Goal: Information Seeking & Learning: Learn about a topic

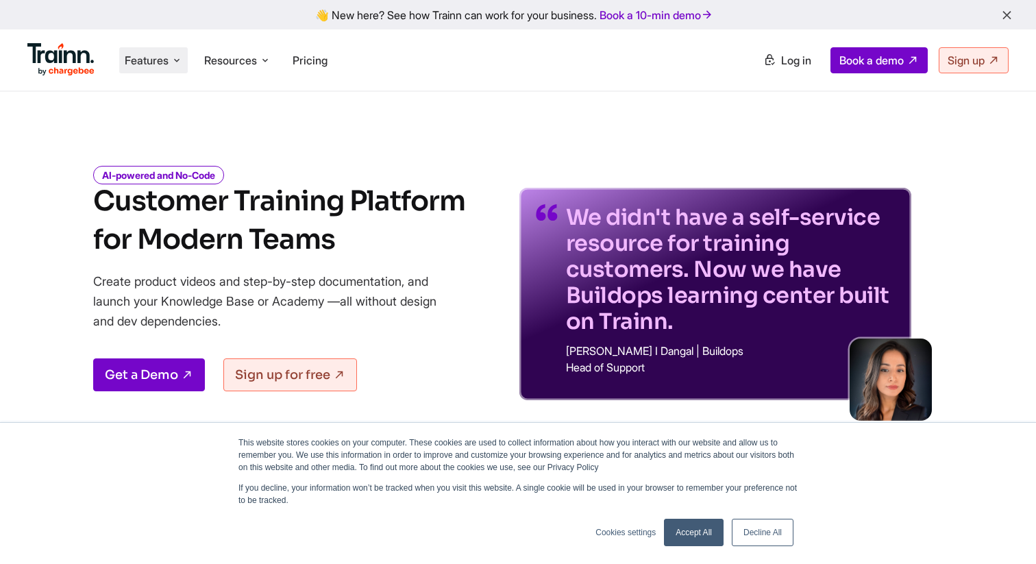
click at [186, 60] on li "Features Product Videos Create product & how-to videos in multiple languages. G…" at bounding box center [153, 60] width 69 height 26
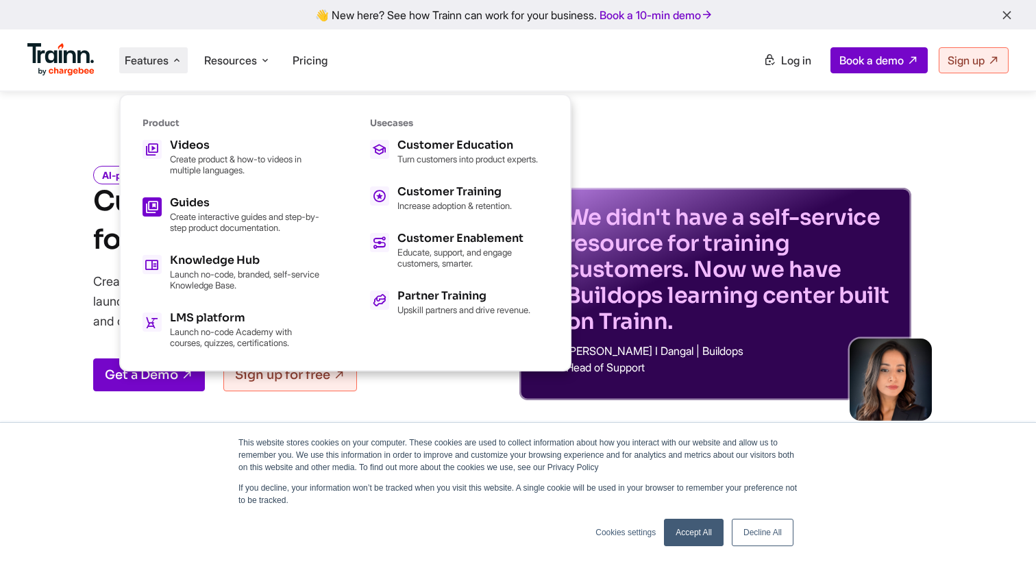
click at [230, 207] on div "Guides Create interactive guides and step-by-step product documentation." at bounding box center [245, 215] width 151 height 36
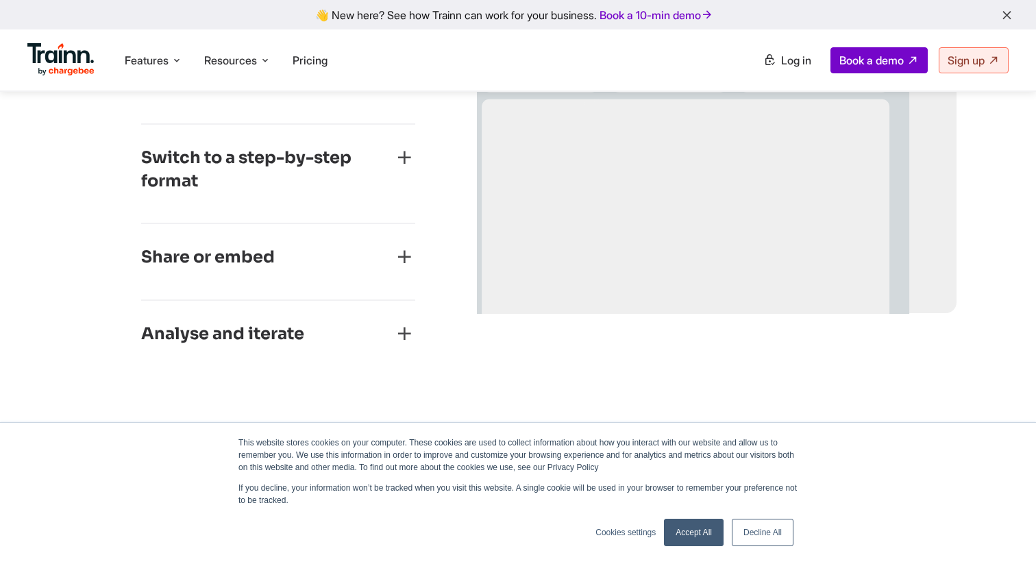
scroll to position [973, 0]
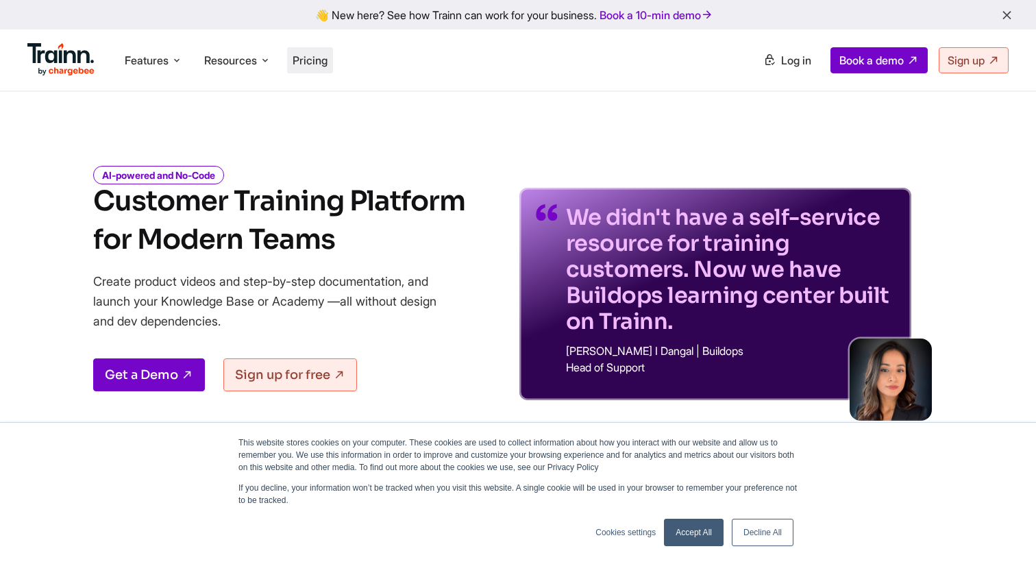
click at [315, 63] on span "Pricing" at bounding box center [310, 60] width 35 height 14
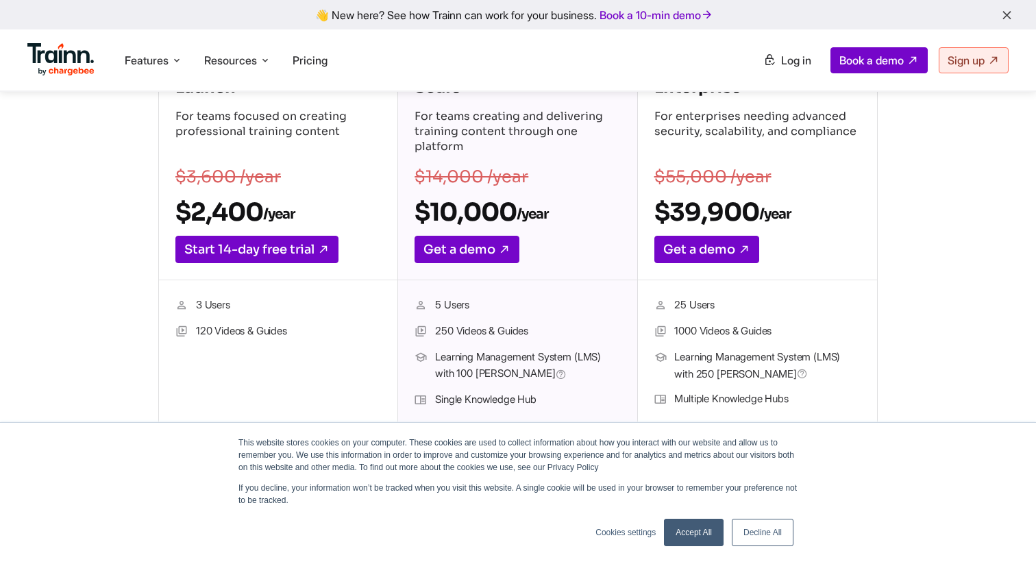
scroll to position [261, 0]
